Goal: Transaction & Acquisition: Purchase product/service

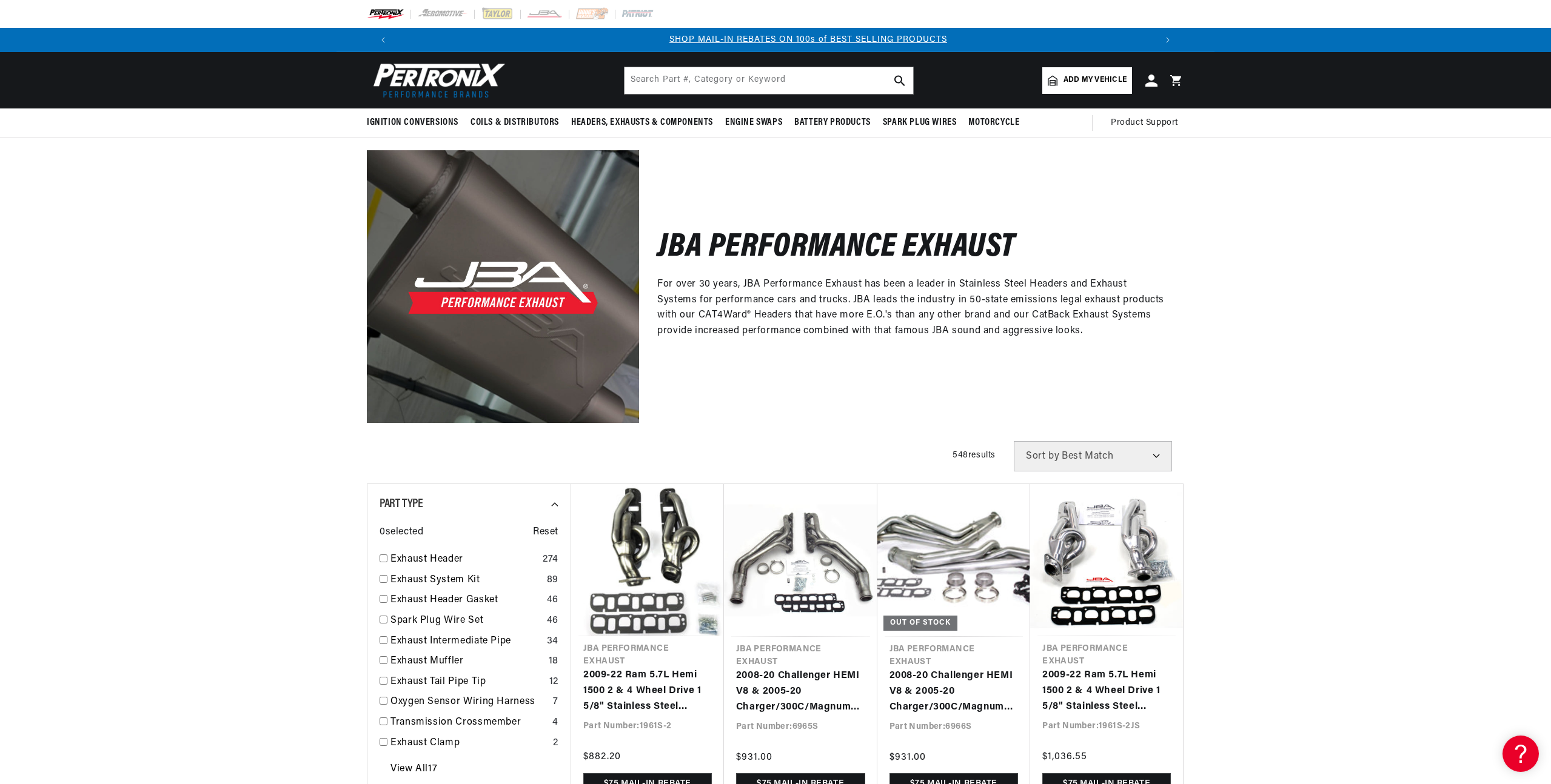
click at [1100, 82] on span "Add my vehicle" at bounding box center [1095, 80] width 63 height 11
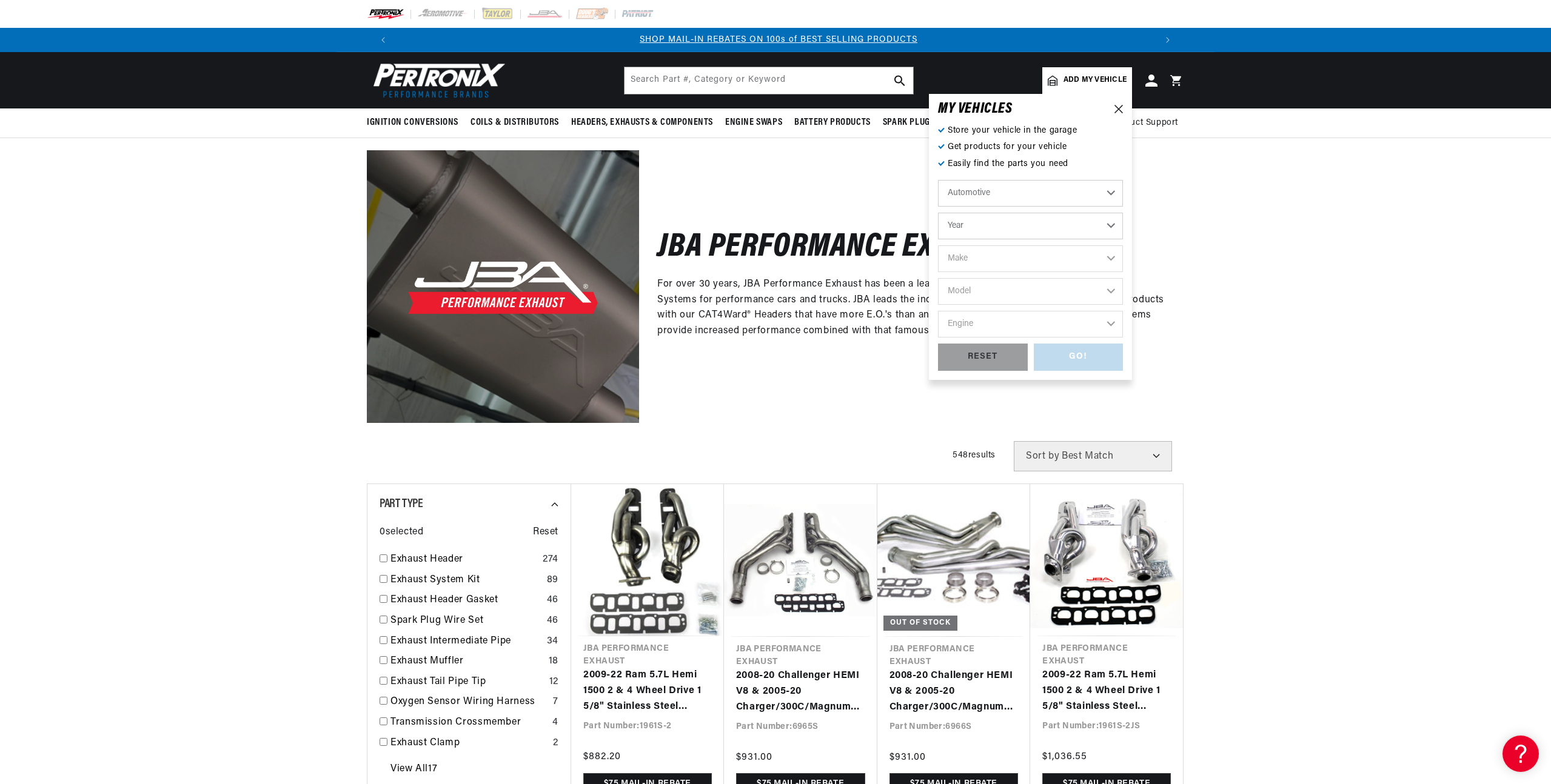
click at [1073, 88] on link "Add my vehicle" at bounding box center [1087, 80] width 90 height 27
click at [998, 195] on select "Automotive Agricultural Industrial Marine Motorcycle" at bounding box center [1030, 193] width 185 height 27
click at [938, 180] on select "Automotive Agricultural Industrial Marine Motorcycle" at bounding box center [1030, 193] width 185 height 27
click at [992, 227] on select "Year 2022 2021 2020 2019 2018 2017 2016 2015 2014 2013 2012 2011 2010 2009 2008…" at bounding box center [1030, 226] width 185 height 27
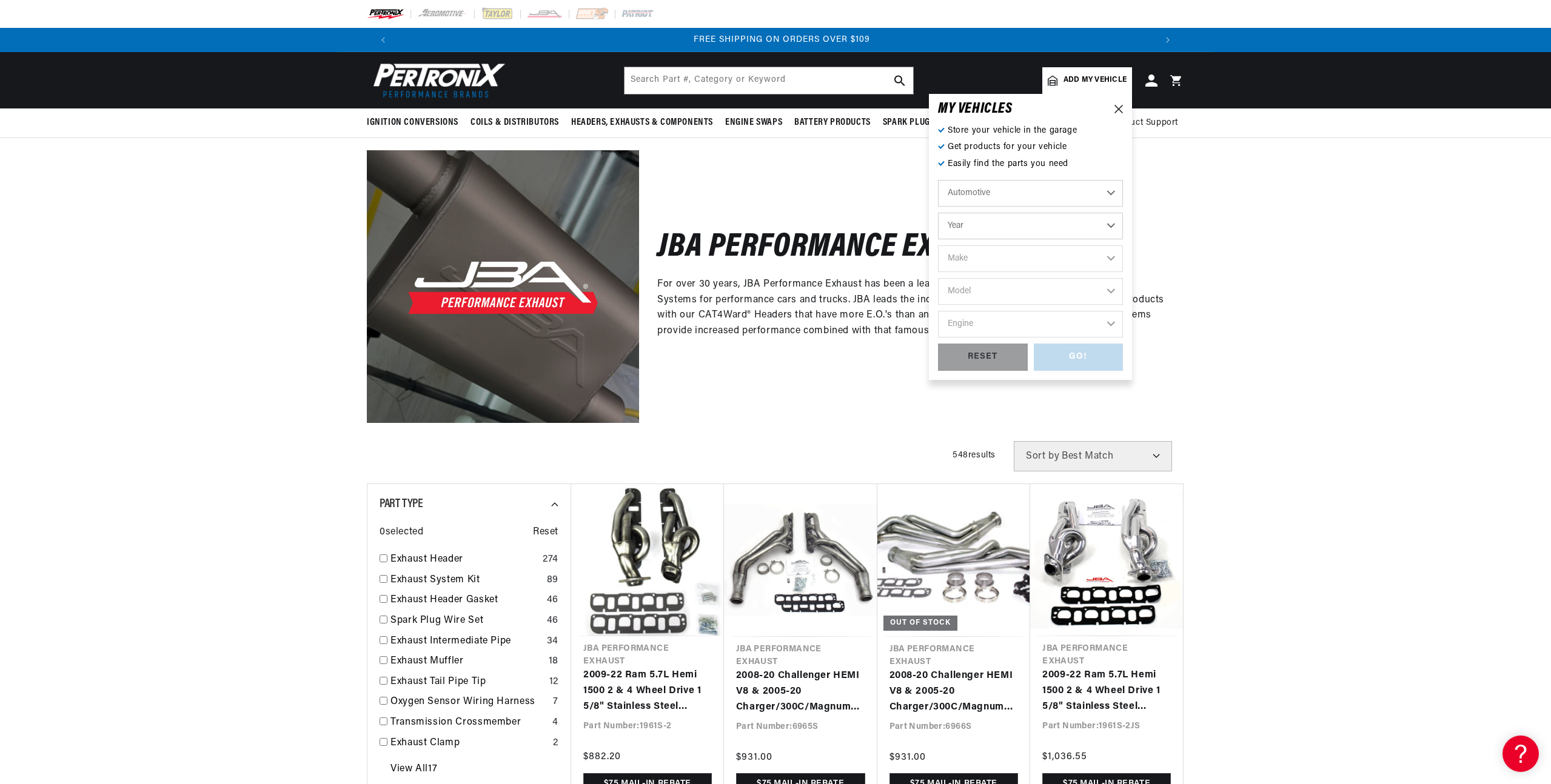
select select "2020"
click at [938, 213] on select "Year 2022 2021 2020 2019 2018 2017 2016 2015 2014 2013 2012 2011 2010 2009 2008…" at bounding box center [1030, 226] width 185 height 27
select select "2020"
click at [991, 262] on select "Make Cadillac Chevrolet Chrysler Dodge Ford GMC INFINITI Jeep Nissan Ram Subaru…" at bounding box center [1030, 259] width 185 height 27
select select "Ram"
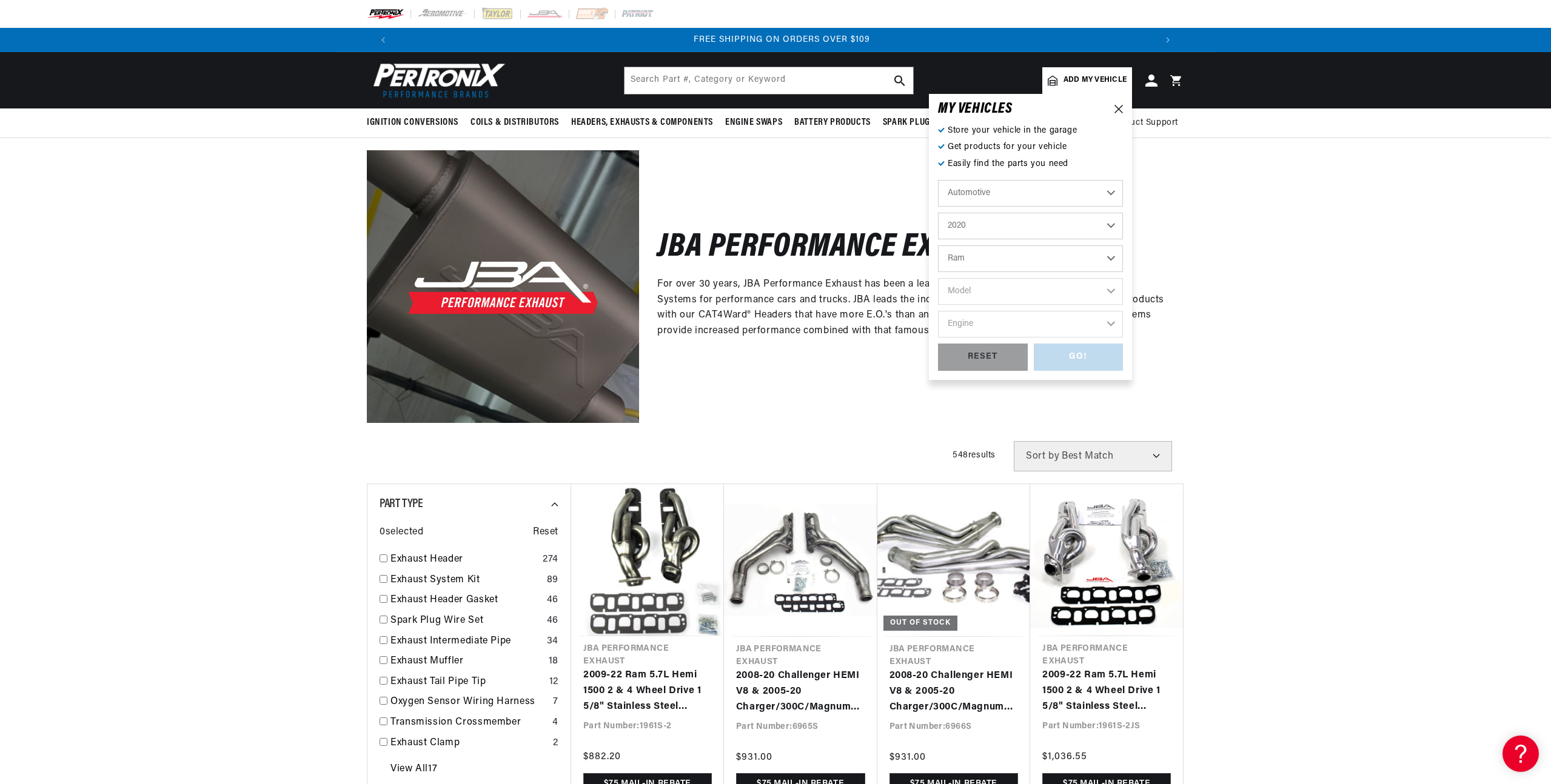
click at [938, 246] on select "Make Cadillac Chevrolet Chrysler Dodge Ford GMC INFINITI Jeep Nissan Ram Subaru…" at bounding box center [1030, 259] width 185 height 27
select select "Ram"
click at [1002, 294] on select "Model 1500 1500 Classic" at bounding box center [1030, 291] width 185 height 27
select select "1500"
click at [938, 278] on select "Model 1500 1500 Classic" at bounding box center [1030, 291] width 185 height 27
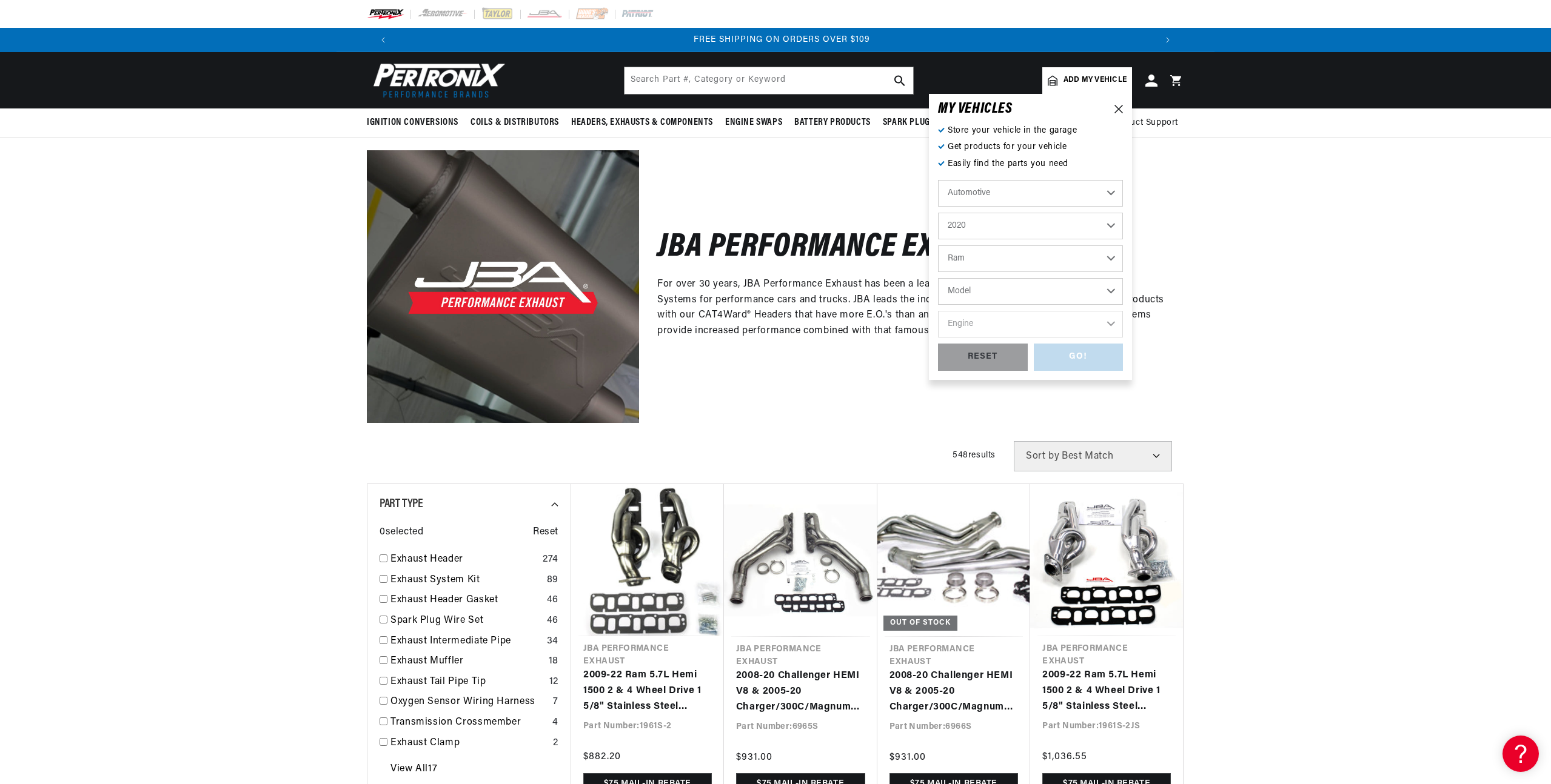
select select "1500"
click at [999, 320] on select "Engine 5.7L" at bounding box center [1030, 324] width 185 height 27
select select "5.7L"
click at [938, 311] on select "Engine 5.7L" at bounding box center [1030, 324] width 185 height 27
select select "5.7L"
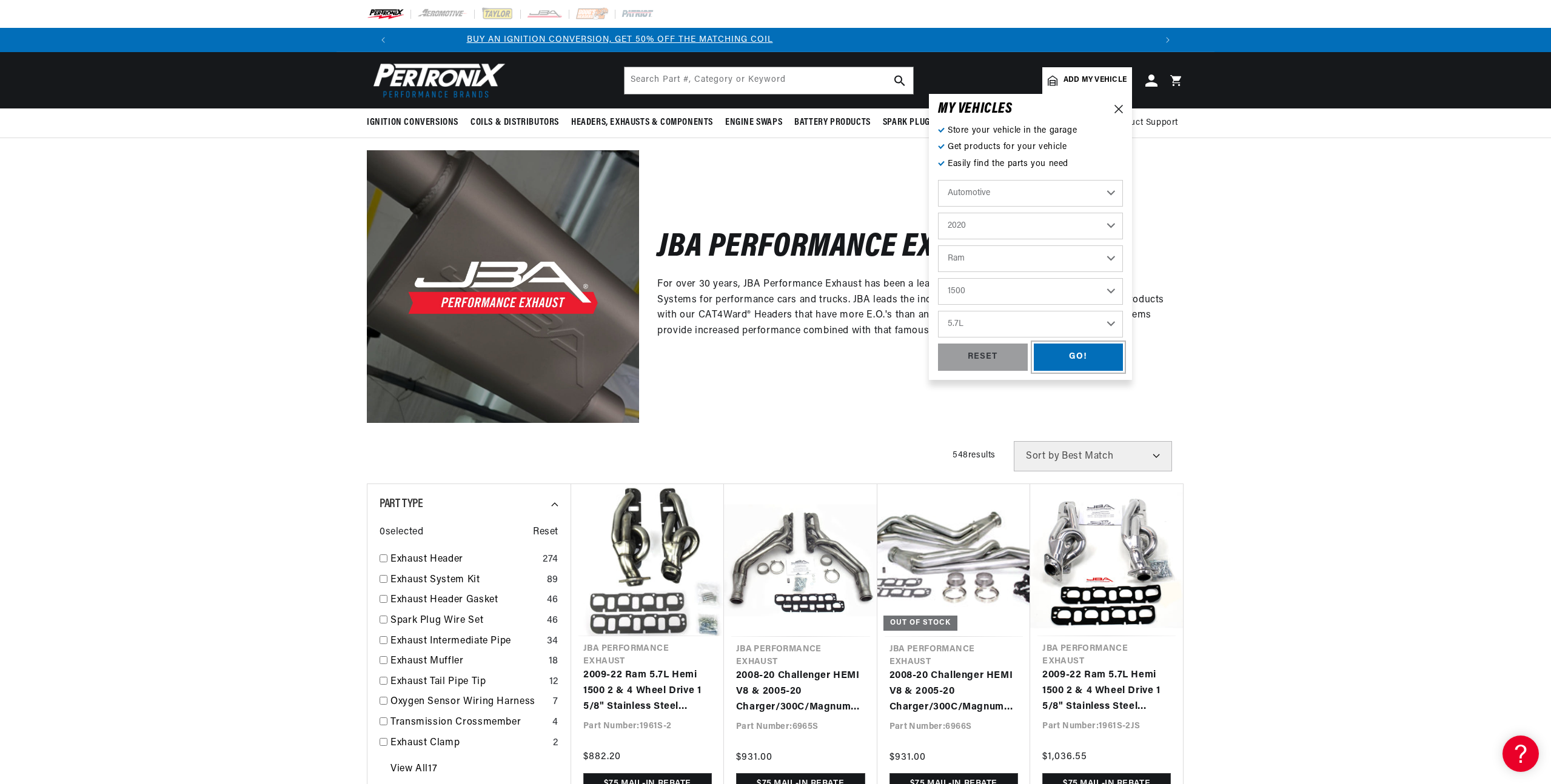
click at [1063, 361] on div "GO!" at bounding box center [1079, 358] width 90 height 27
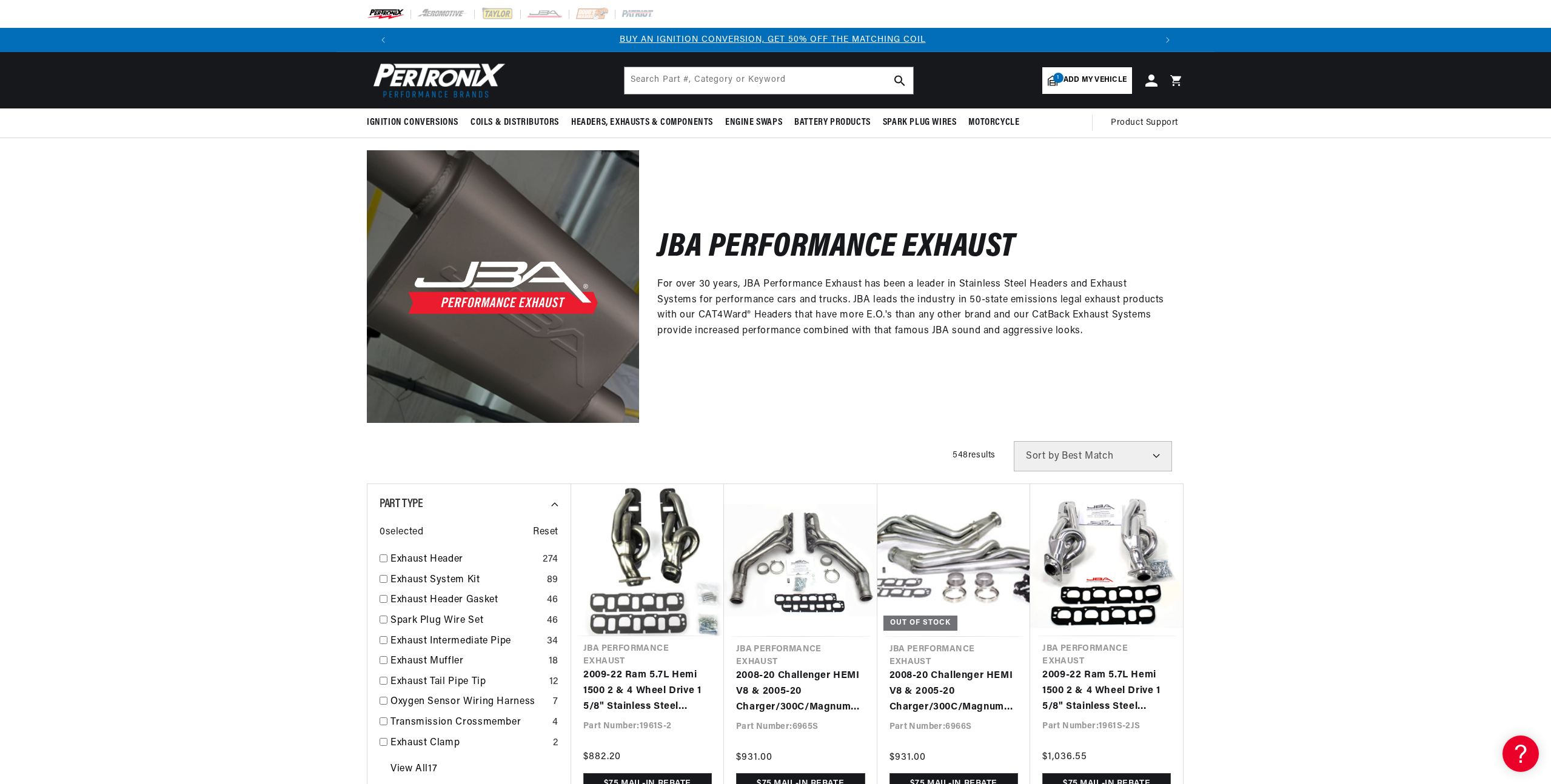
scroll to position [0, 0]
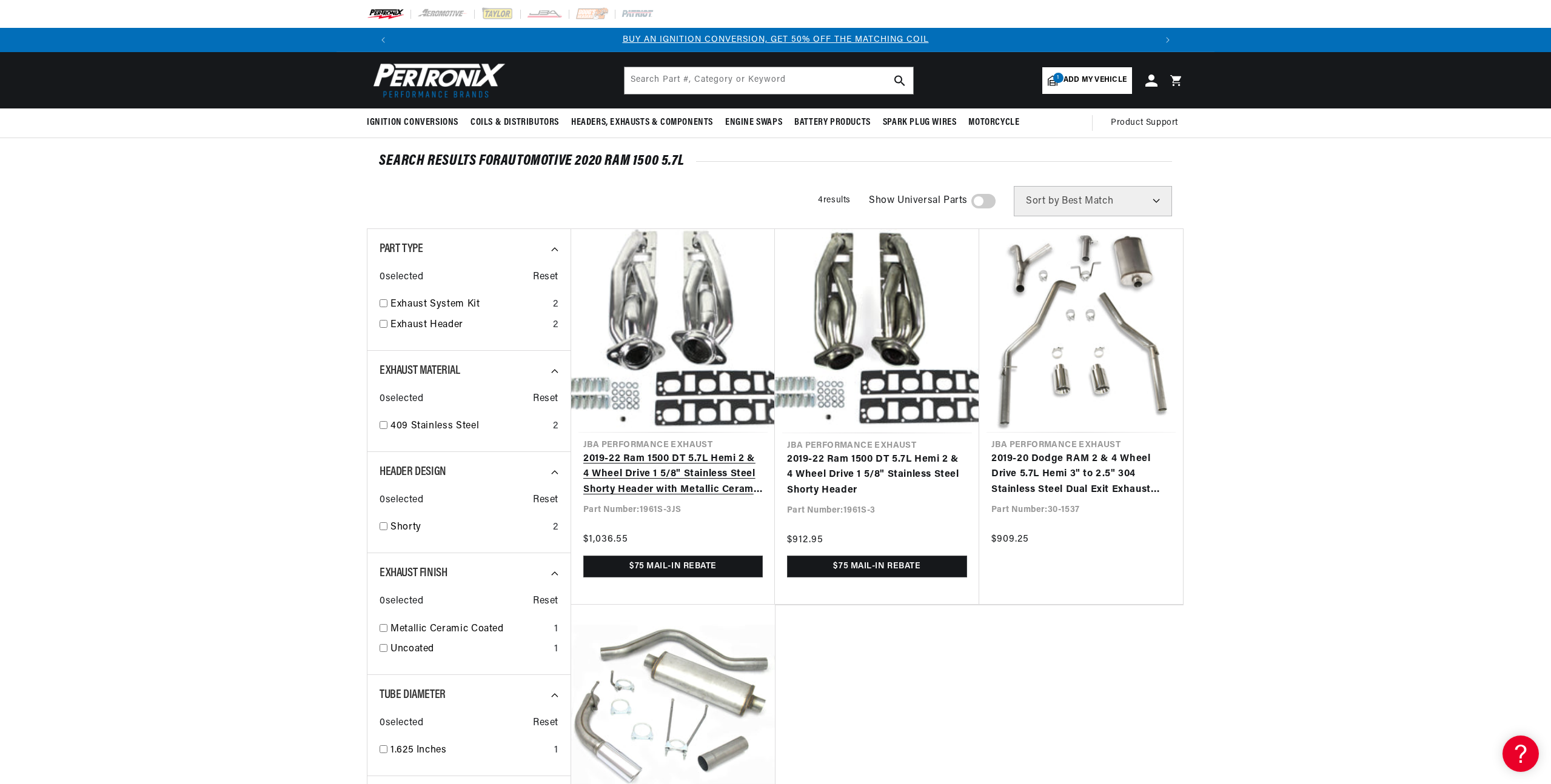
click at [708, 478] on link "2019-22 Ram 1500 DT 5.7L Hemi 2 & 4 Wheel Drive 1 5/8" Stainless Steel Shorty H…" at bounding box center [672, 474] width 179 height 47
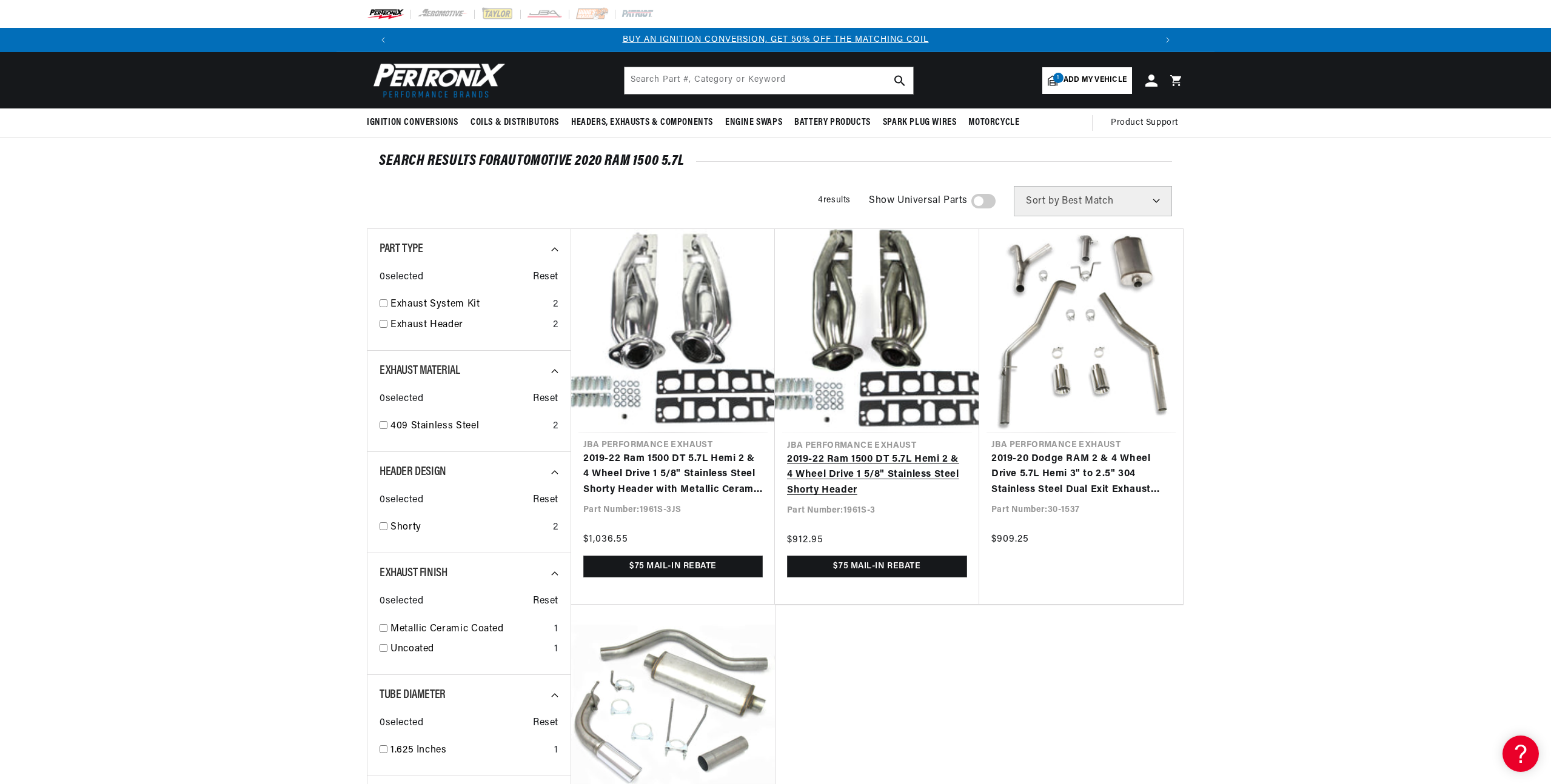
click at [796, 465] on link "2019-22 Ram 1500 DT 5.7L Hemi 2 & 4 Wheel Drive 1 5/8" Stainless Steel Shorty H…" at bounding box center [877, 475] width 180 height 47
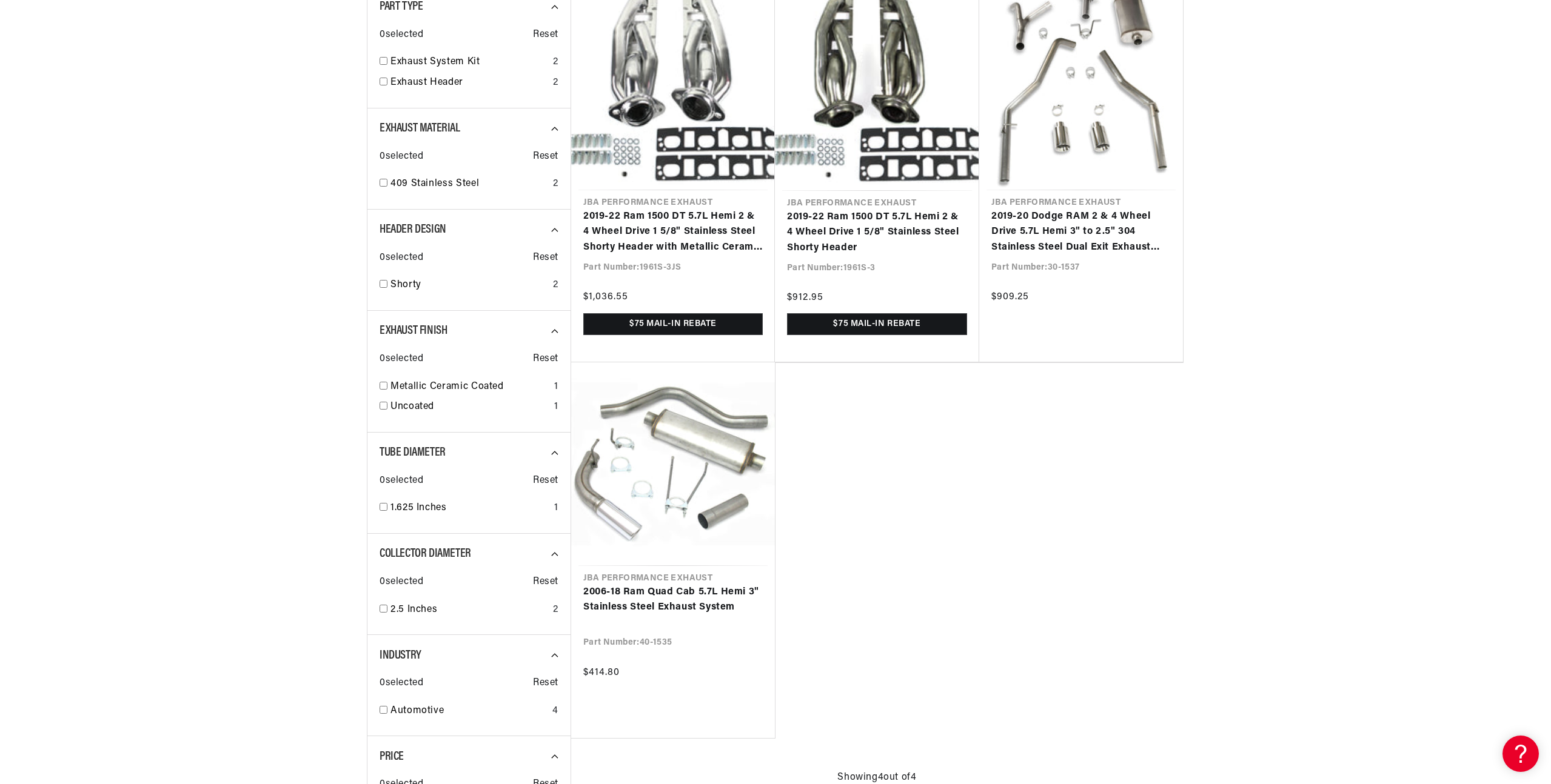
scroll to position [0, 757]
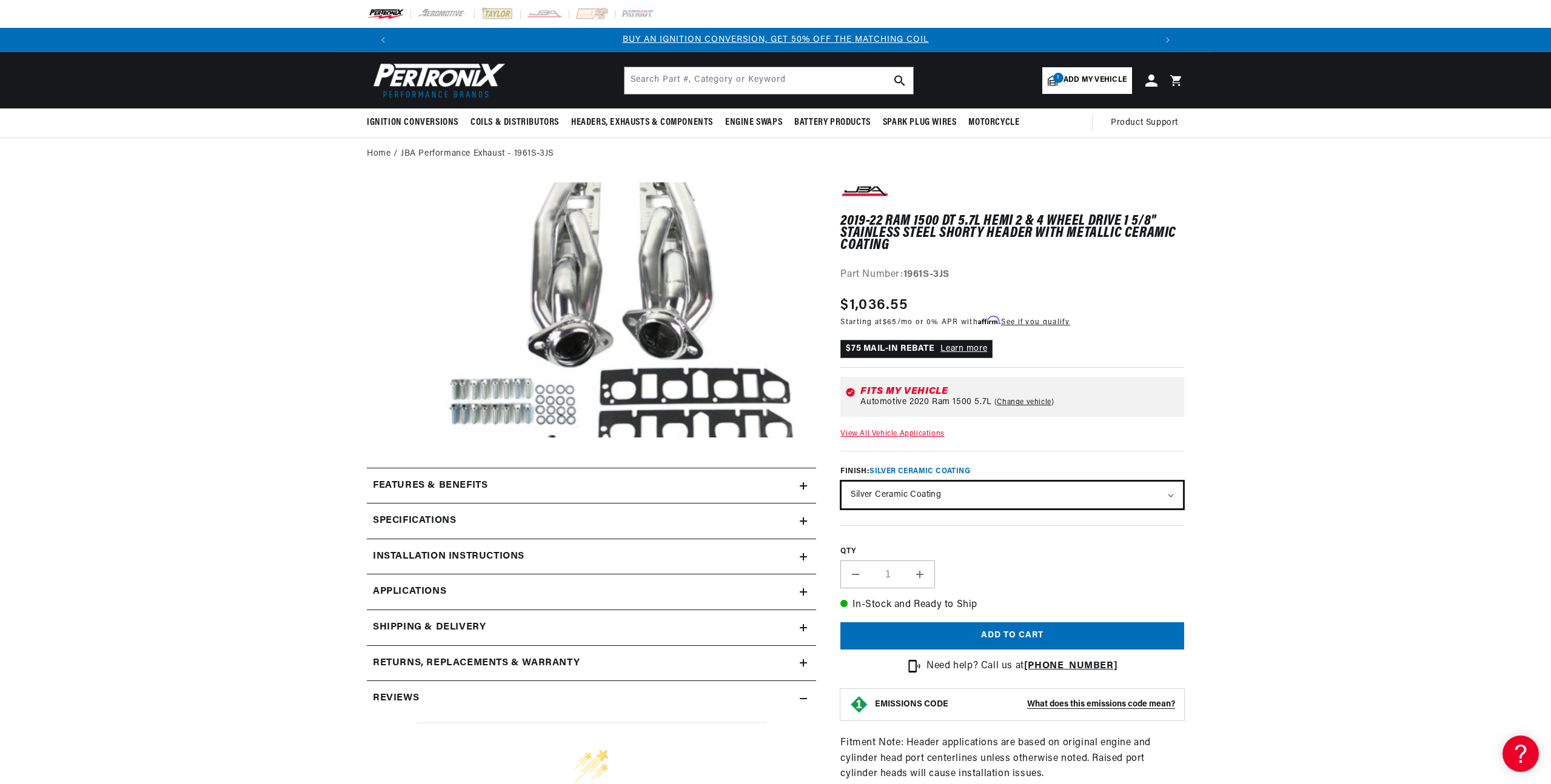
click at [1164, 492] on select "Natural Stainless Silver Ceramic Coating" at bounding box center [1012, 495] width 341 height 27
click at [1063, 489] on select "Natural Stainless Silver Ceramic Coating" at bounding box center [1012, 495] width 341 height 27
select select "/products/jba-performance-exhaust-1961s-3-1-5-8-header-shorty-stainless-steel-2…"
click at [841, 482] on select "Natural Stainless Silver Ceramic Coating" at bounding box center [1012, 495] width 341 height 27
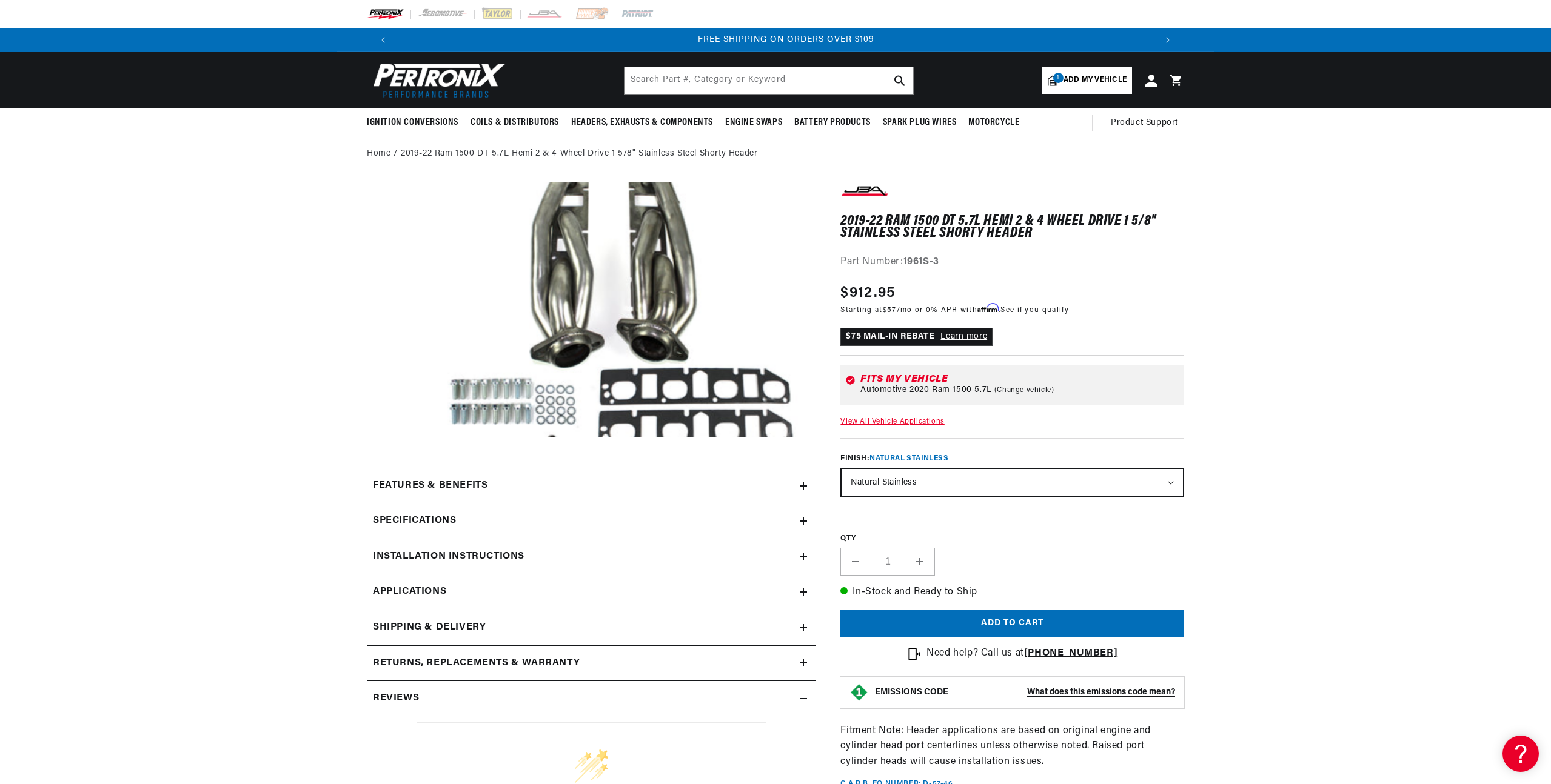
scroll to position [0, 1514]
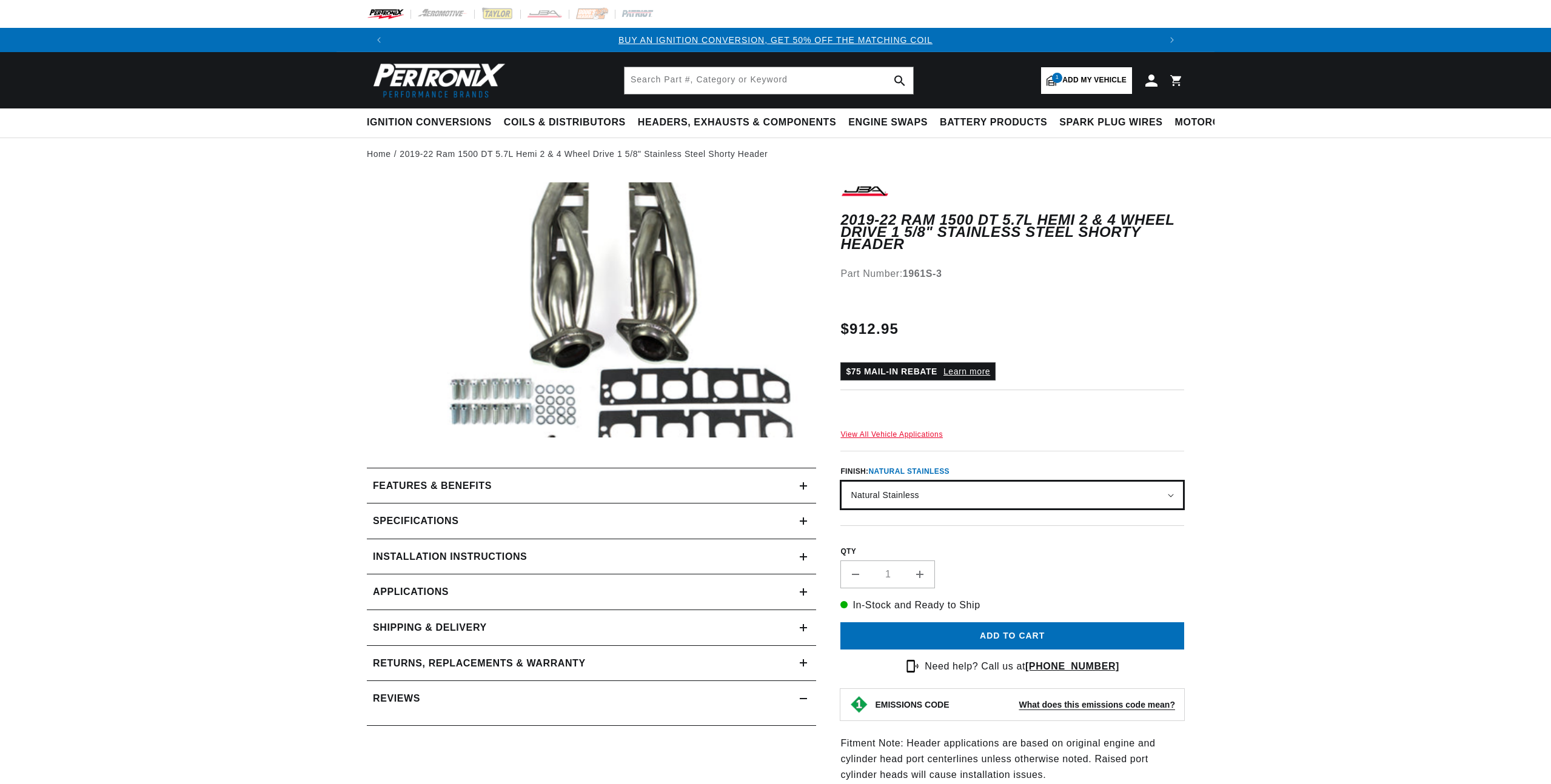
click at [1026, 492] on select "Natural Stainless Silver Ceramic Coating" at bounding box center [1012, 495] width 341 height 27
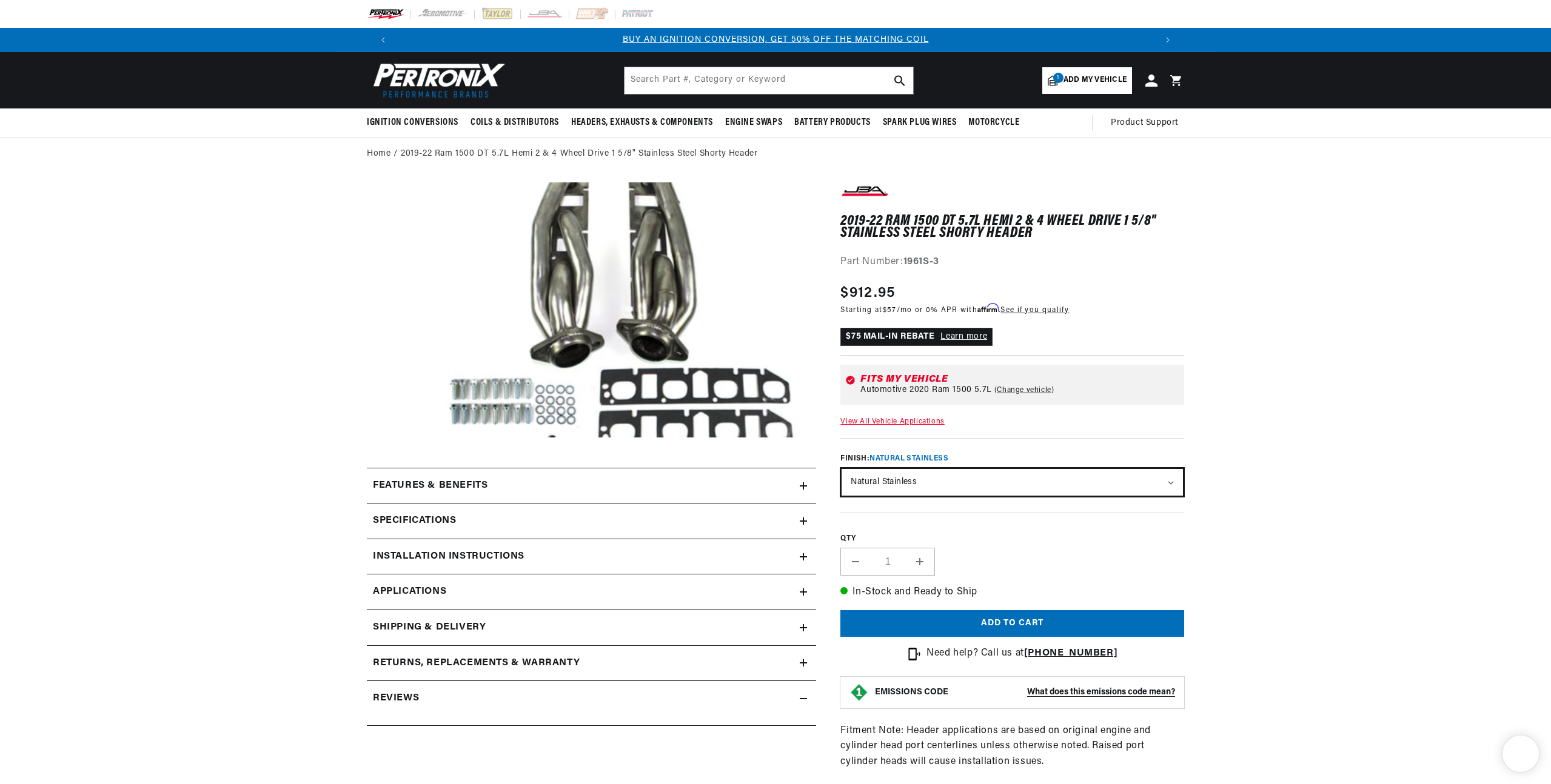
select select "/products/jba-performance-exhaust-1961s-3js-1-5-8-header-shorty-stainless-steel…"
click at [841, 469] on select "Natural Stainless Silver Ceramic Coating" at bounding box center [1012, 482] width 341 height 27
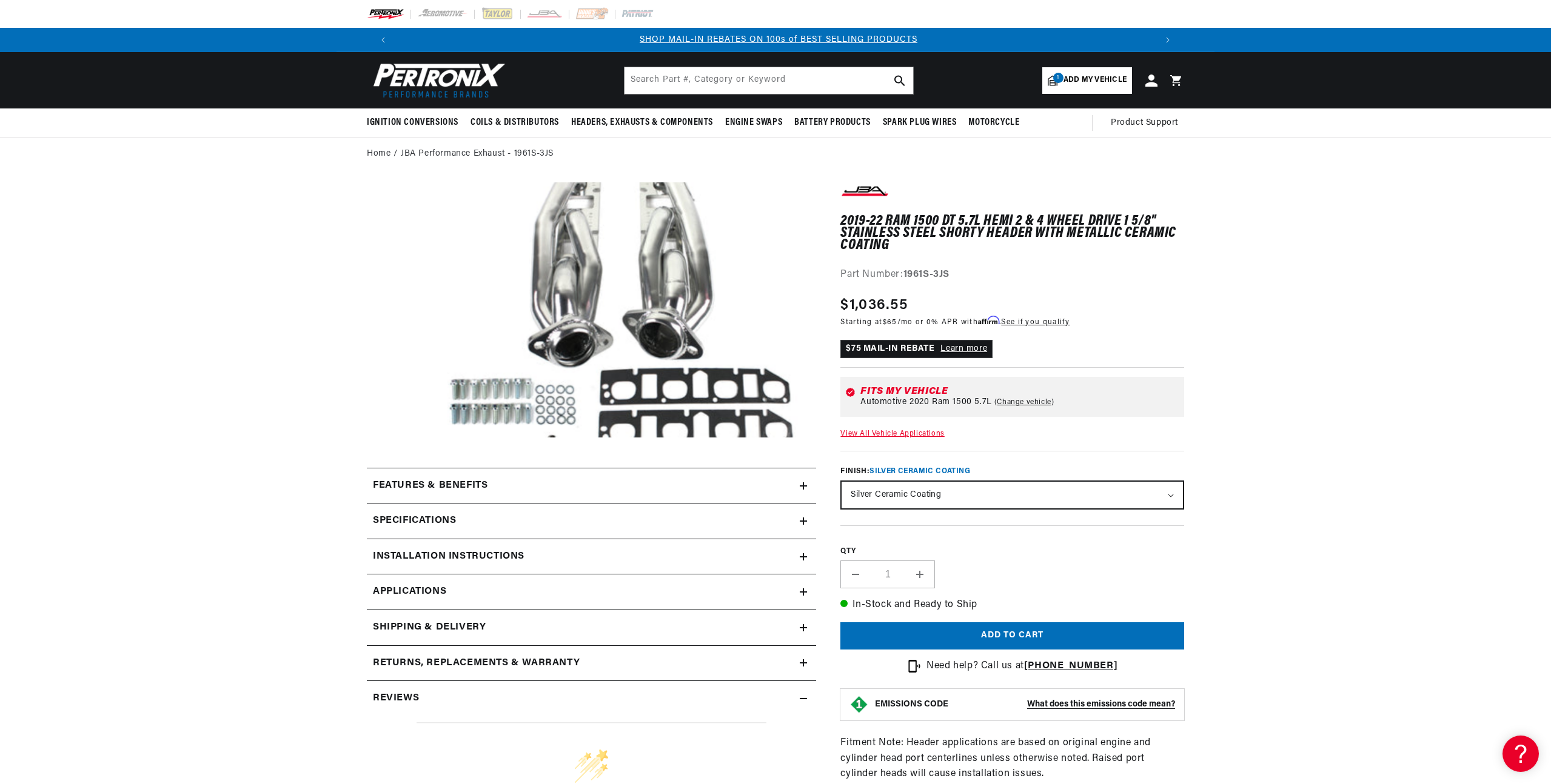
scroll to position [199, 0]
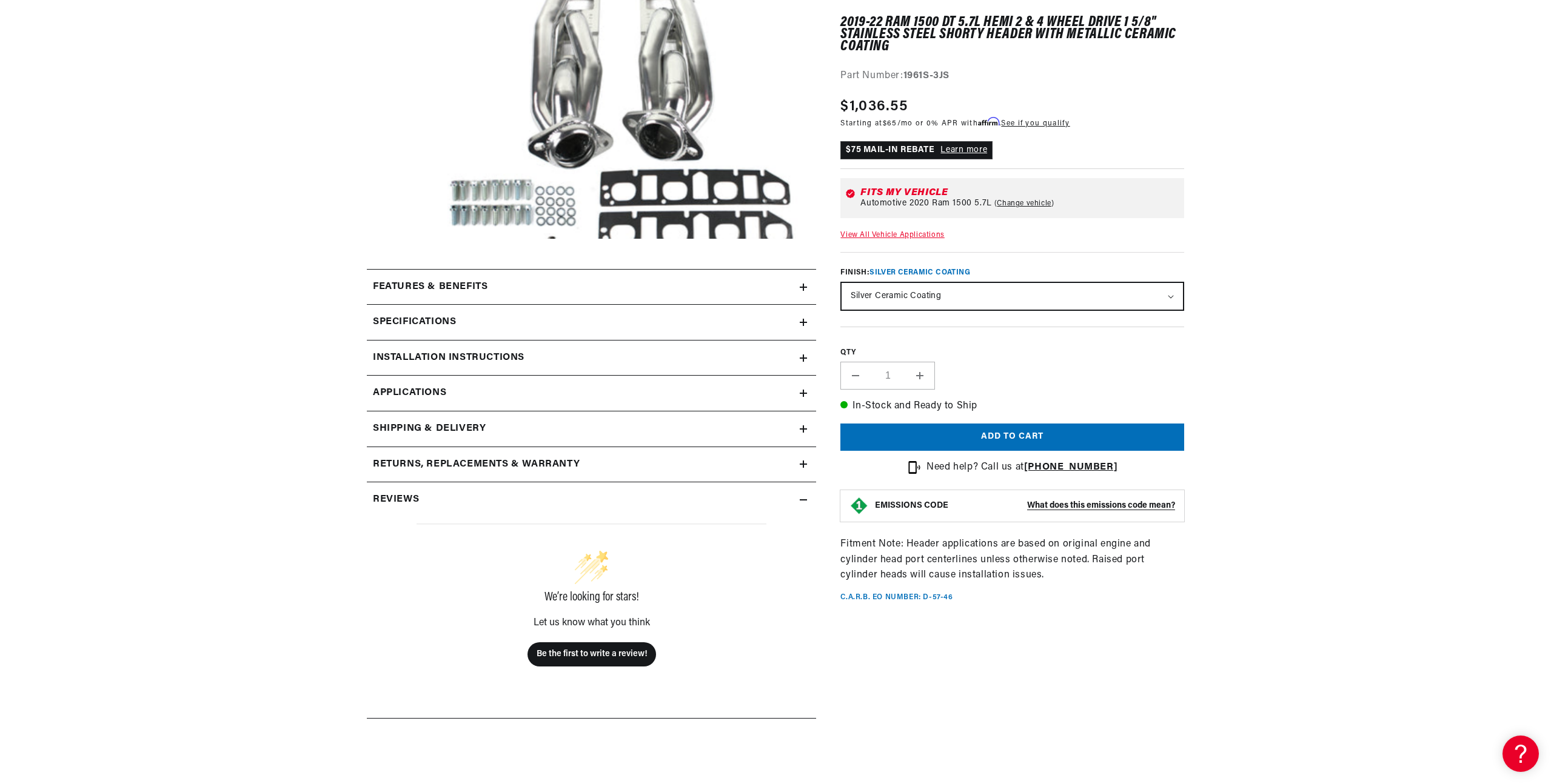
click at [787, 273] on summary "Features & Benefits" at bounding box center [591, 288] width 449 height 35
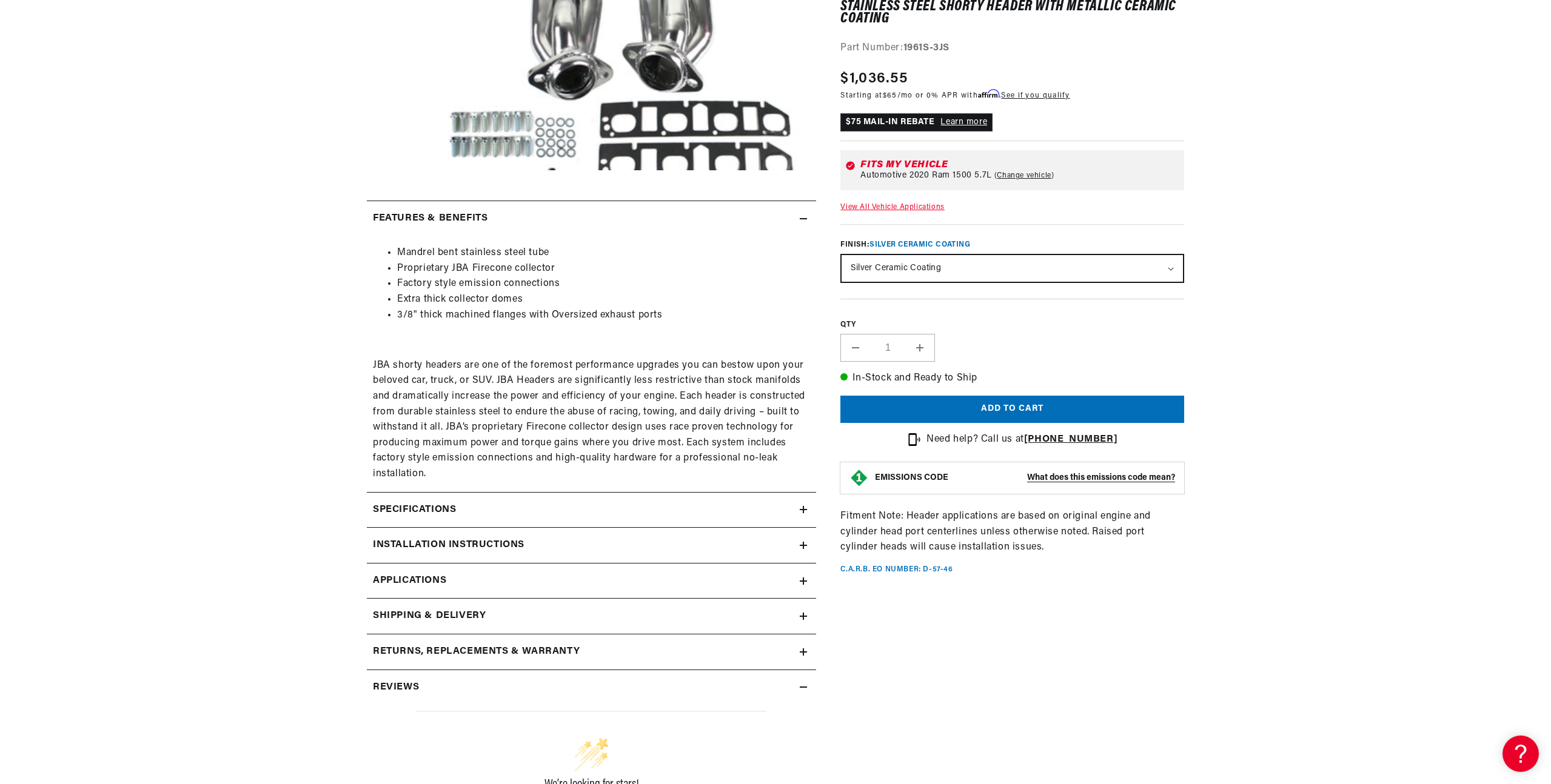
scroll to position [420, 0]
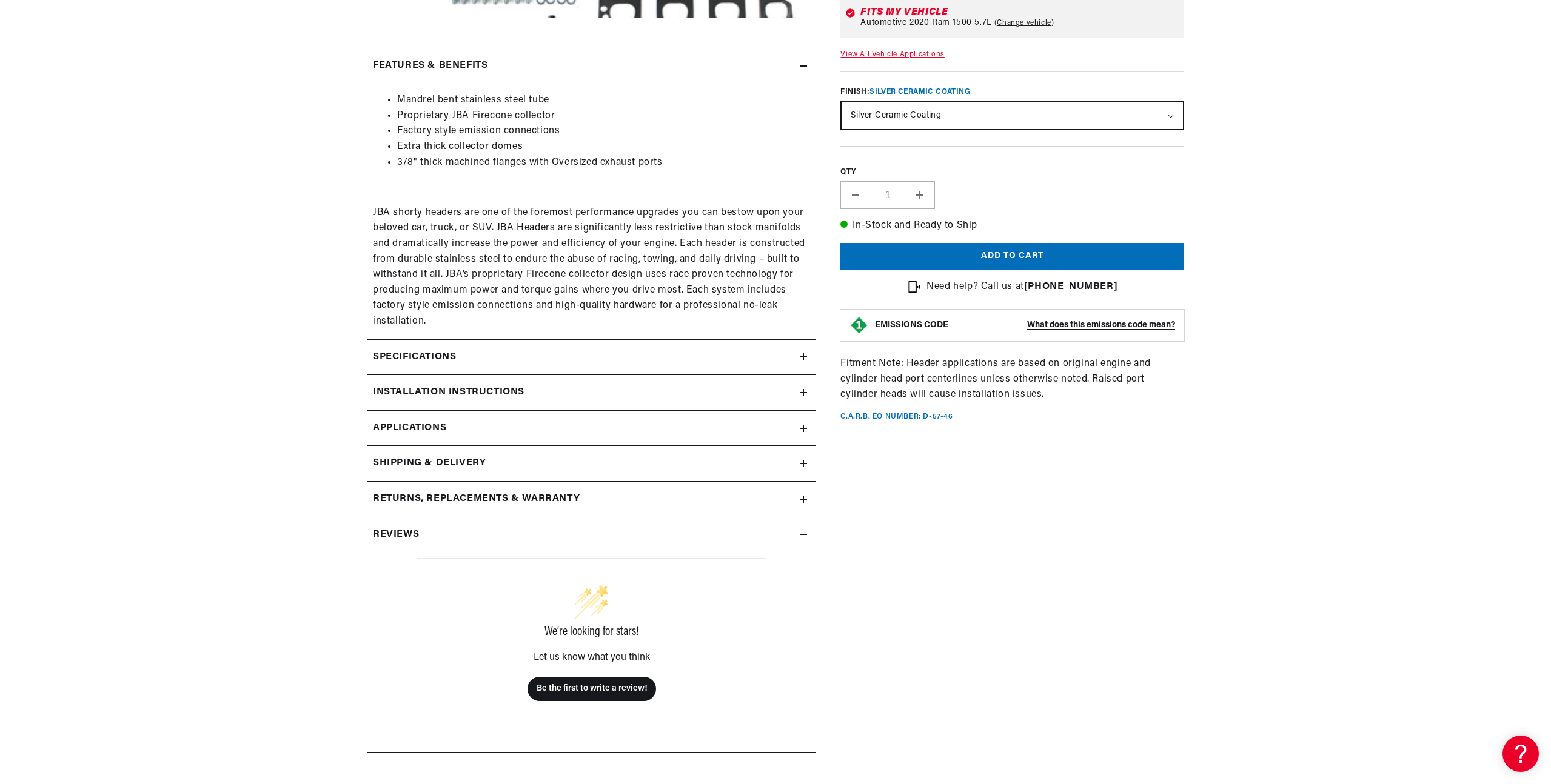
click at [808, 465] on summary "Shipping & Delivery" at bounding box center [591, 464] width 449 height 35
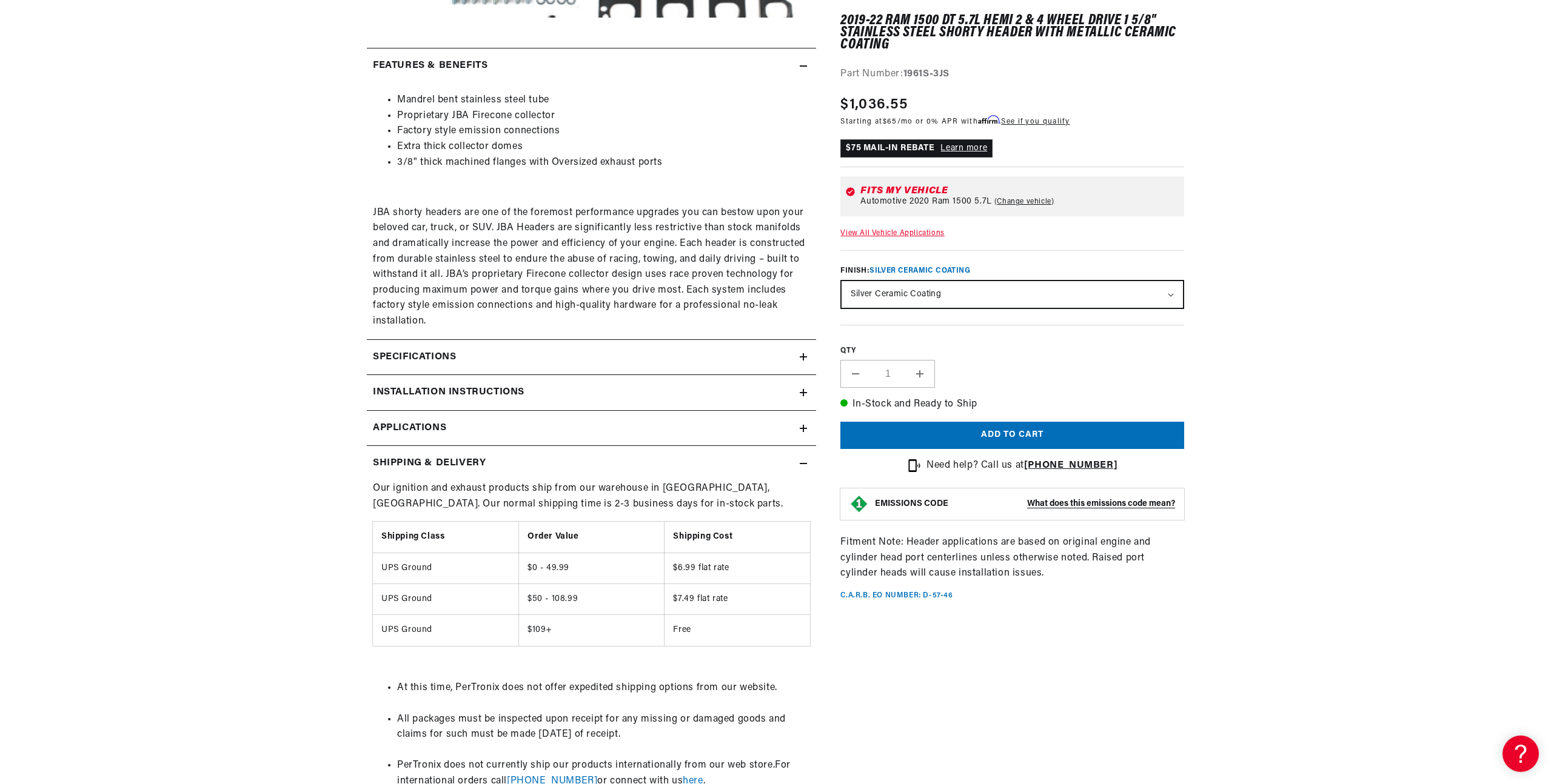
scroll to position [0, 1514]
click at [808, 465] on summary "Shipping & Delivery" at bounding box center [591, 464] width 449 height 35
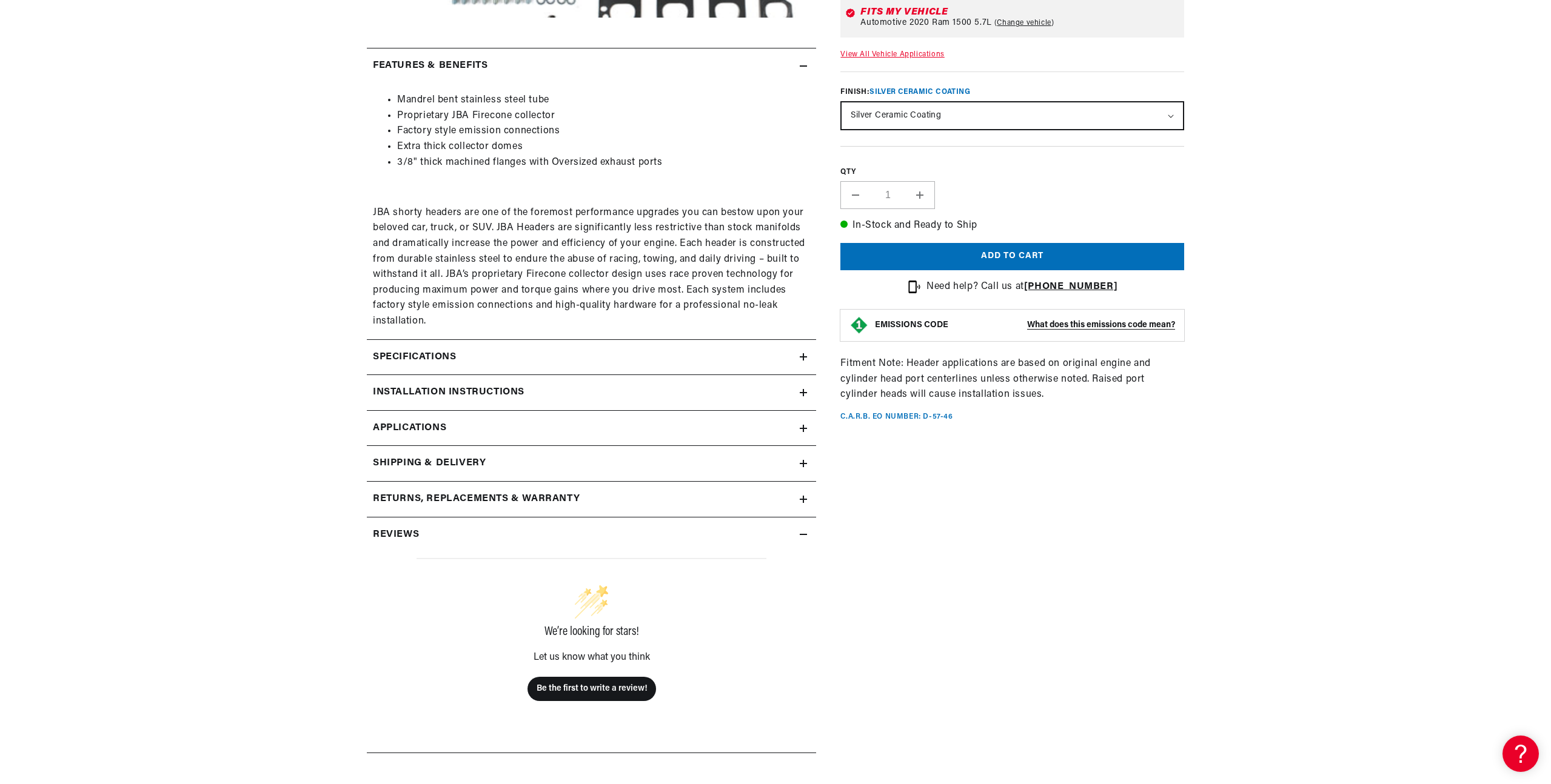
scroll to position [0, 0]
click at [807, 468] on summary "Shipping & Delivery" at bounding box center [591, 464] width 449 height 35
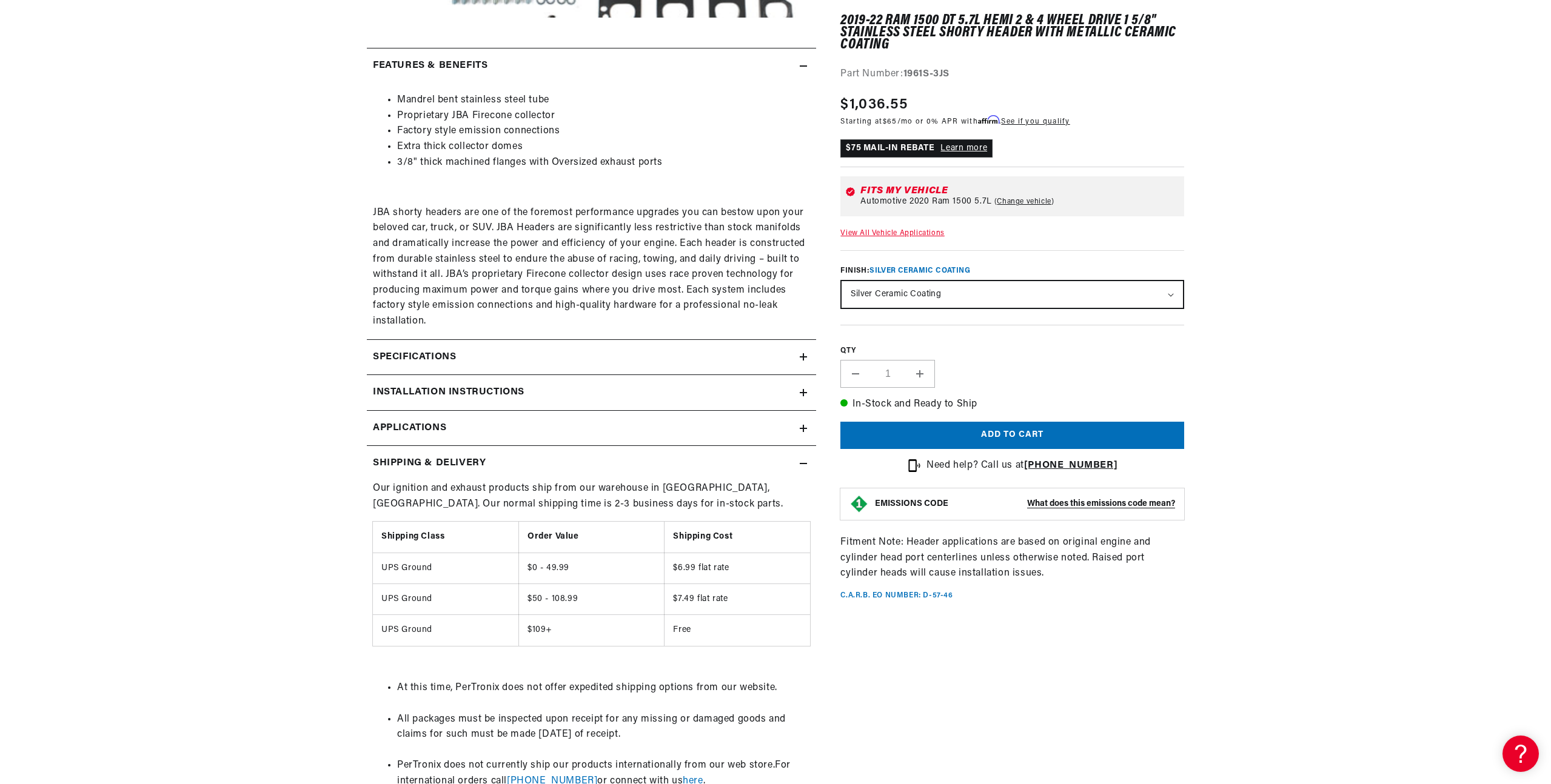
click at [807, 468] on summary "Shipping & Delivery" at bounding box center [591, 464] width 449 height 35
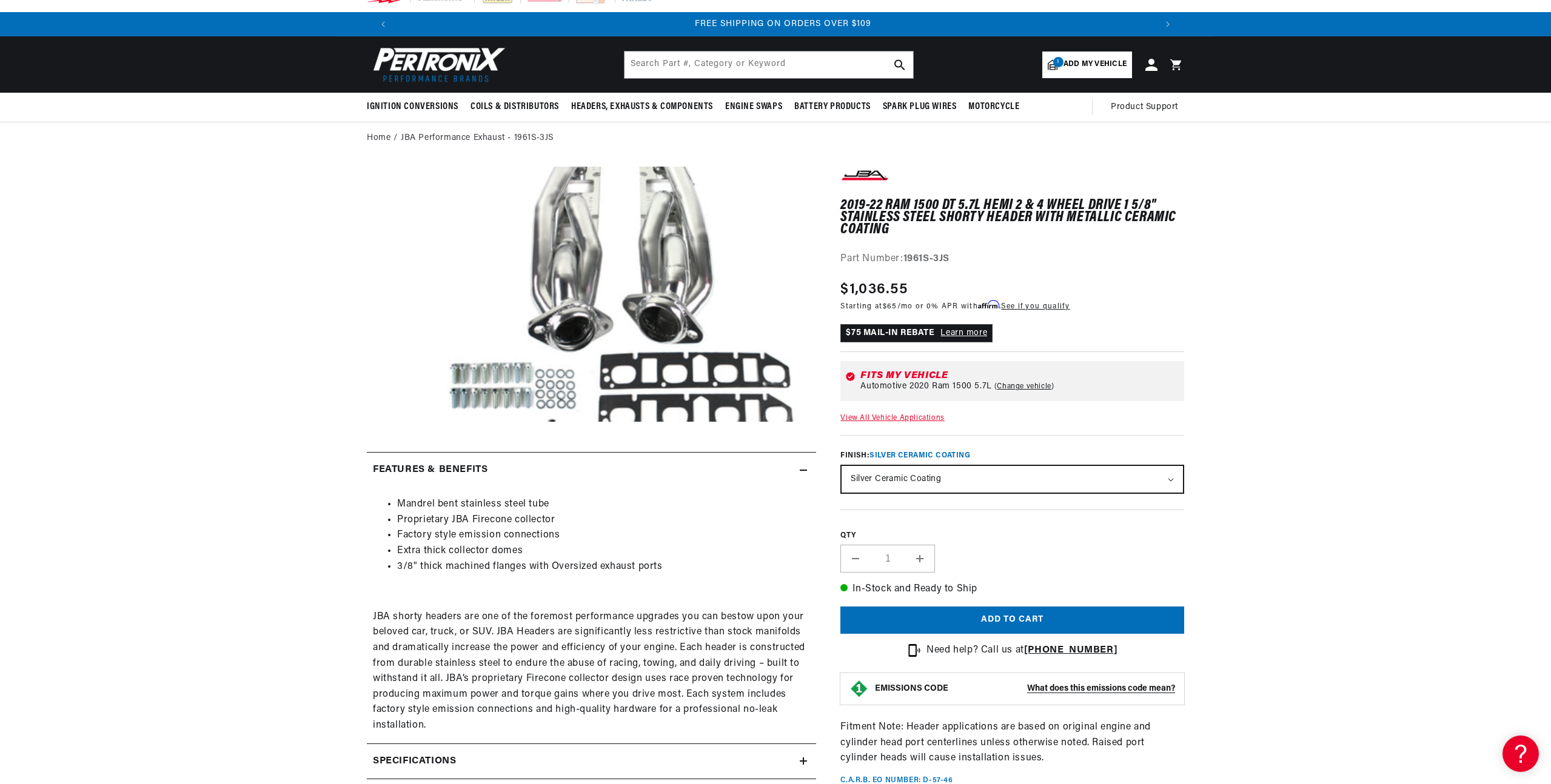
scroll to position [0, 1514]
click at [899, 415] on link "View All Vehicle Applications" at bounding box center [892, 419] width 104 height 8
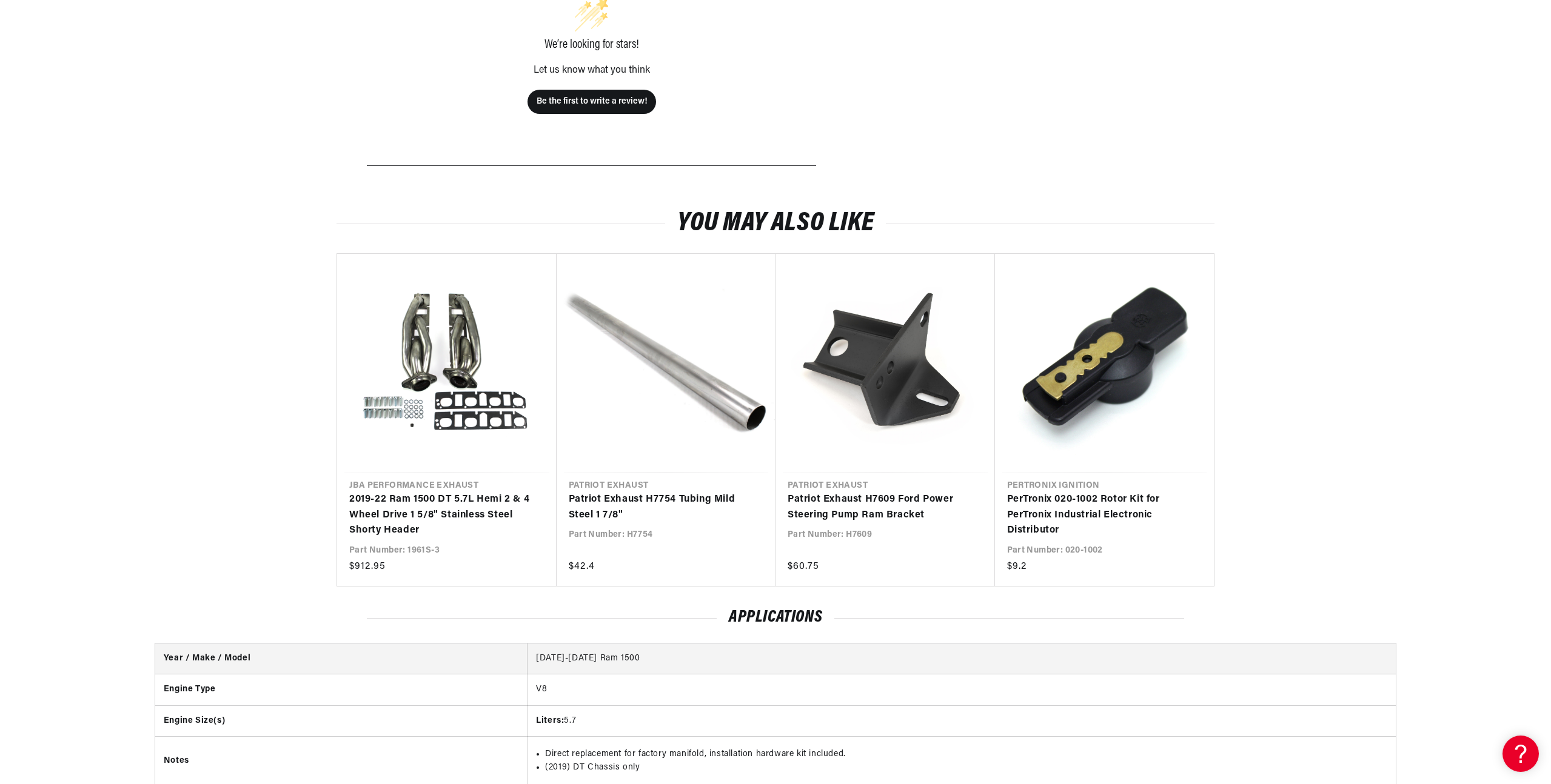
scroll to position [0, 757]
